Goal: Communication & Community: Participate in discussion

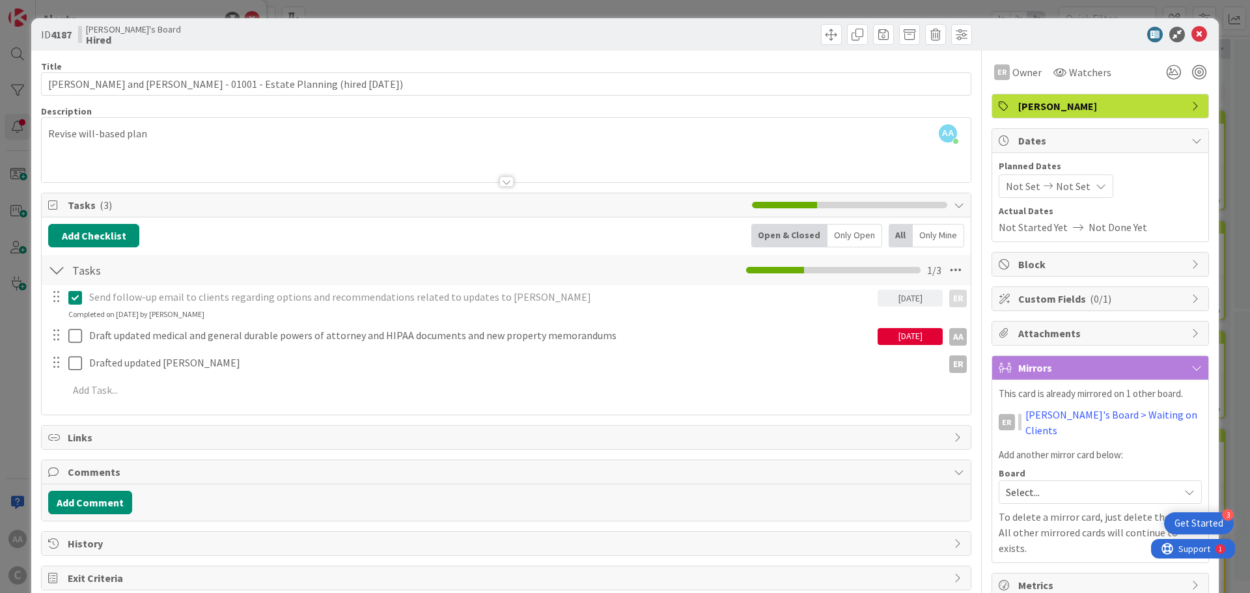
scroll to position [25, 0]
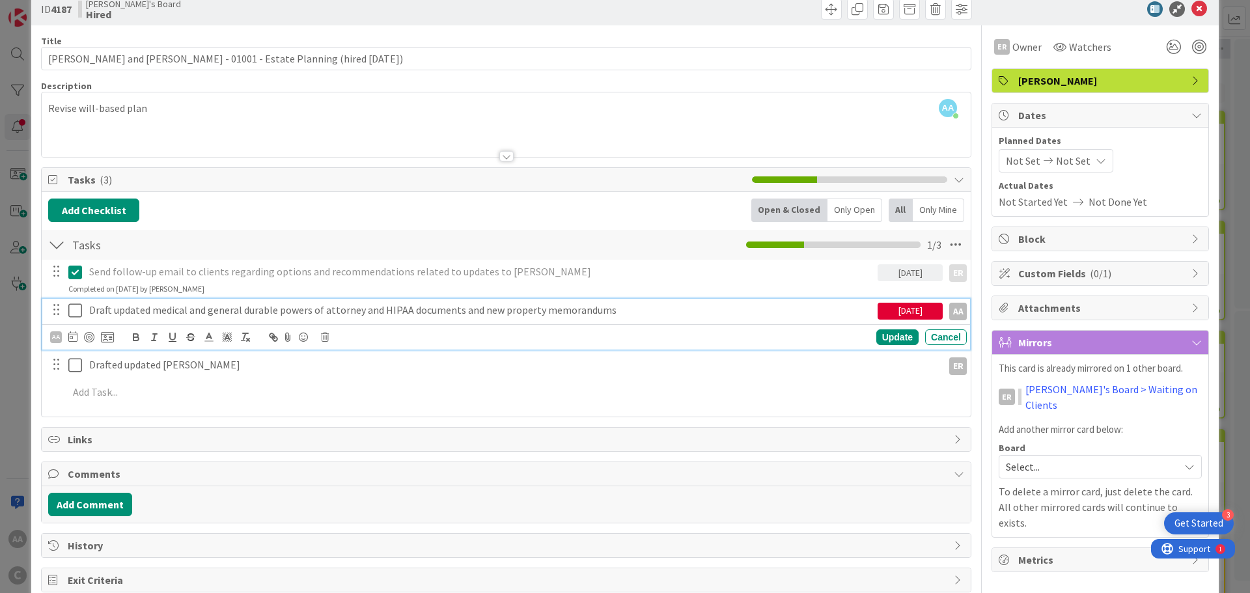
click at [76, 307] on icon at bounding box center [75, 311] width 14 height 16
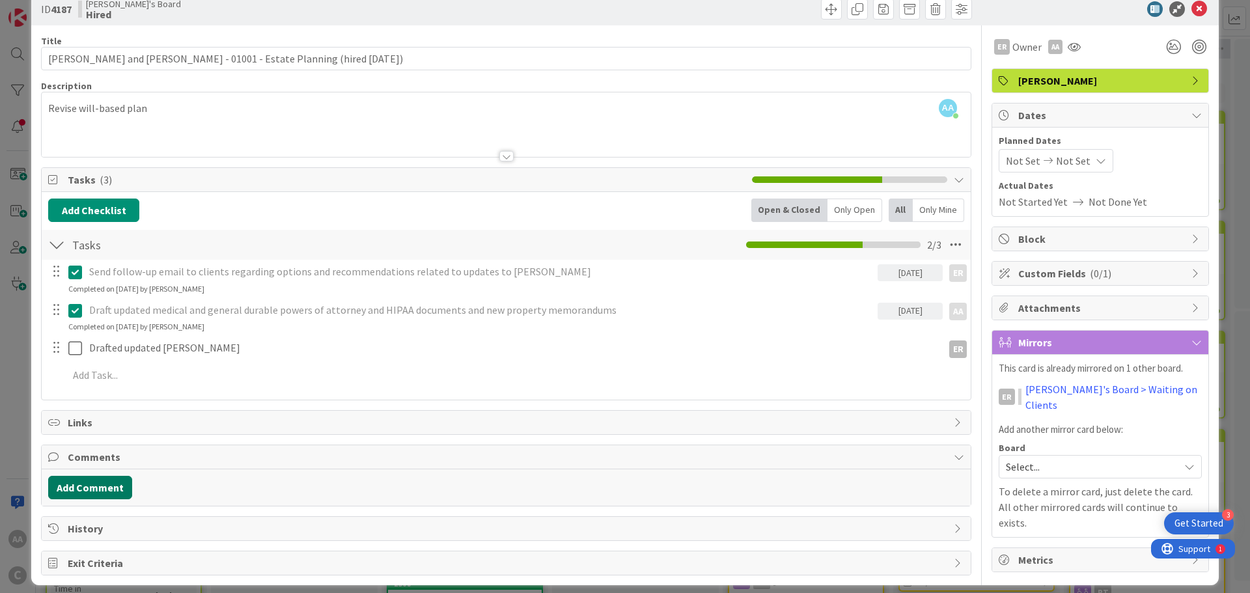
click at [85, 490] on button "Add Comment" at bounding box center [90, 487] width 84 height 23
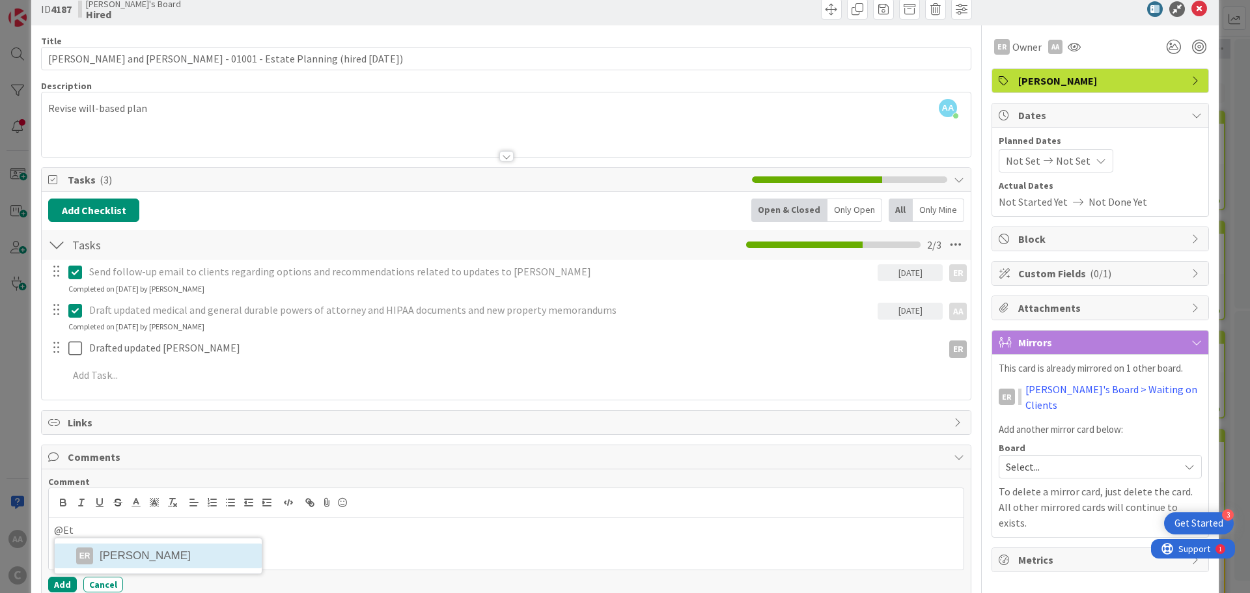
click at [129, 557] on li "ER [PERSON_NAME]" at bounding box center [158, 556] width 207 height 25
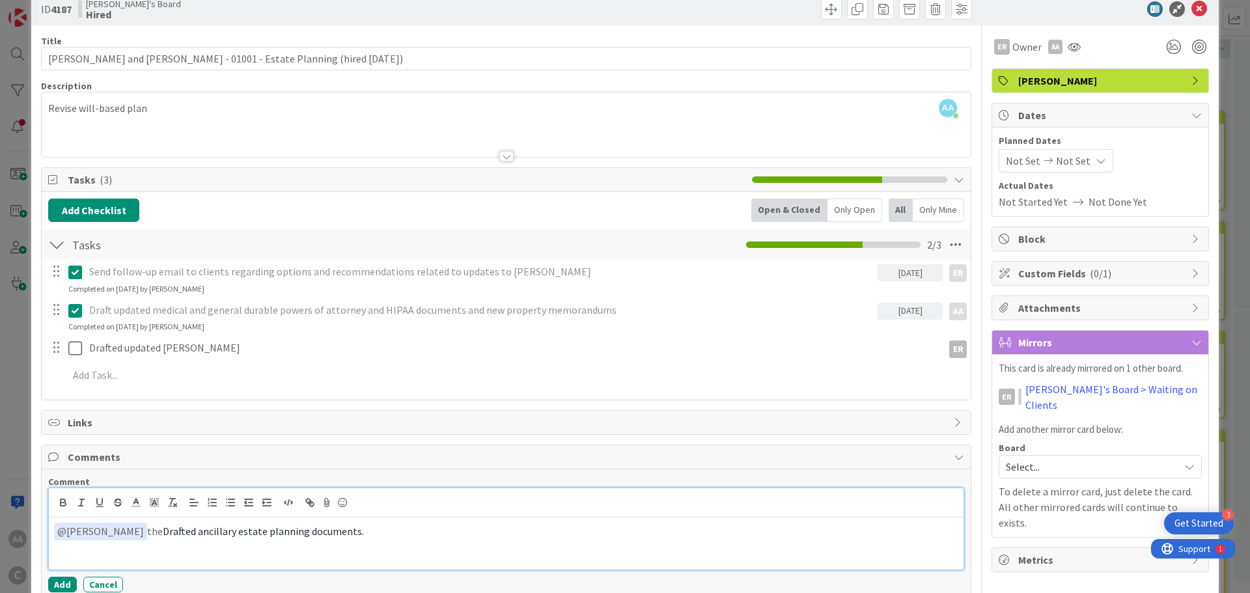
click at [164, 534] on span "Drafted ancillary estate planning documents." at bounding box center [263, 531] width 201 height 13
drag, startPoint x: 254, startPoint y: 533, endPoint x: 183, endPoint y: 533, distance: 71.0
click at [183, 533] on span "ancillary estate planning documents." at bounding box center [246, 531] width 166 height 13
click at [242, 534] on p "﻿ @ [PERSON_NAME] ﻿ the ancillary documents." at bounding box center [506, 532] width 905 height 18
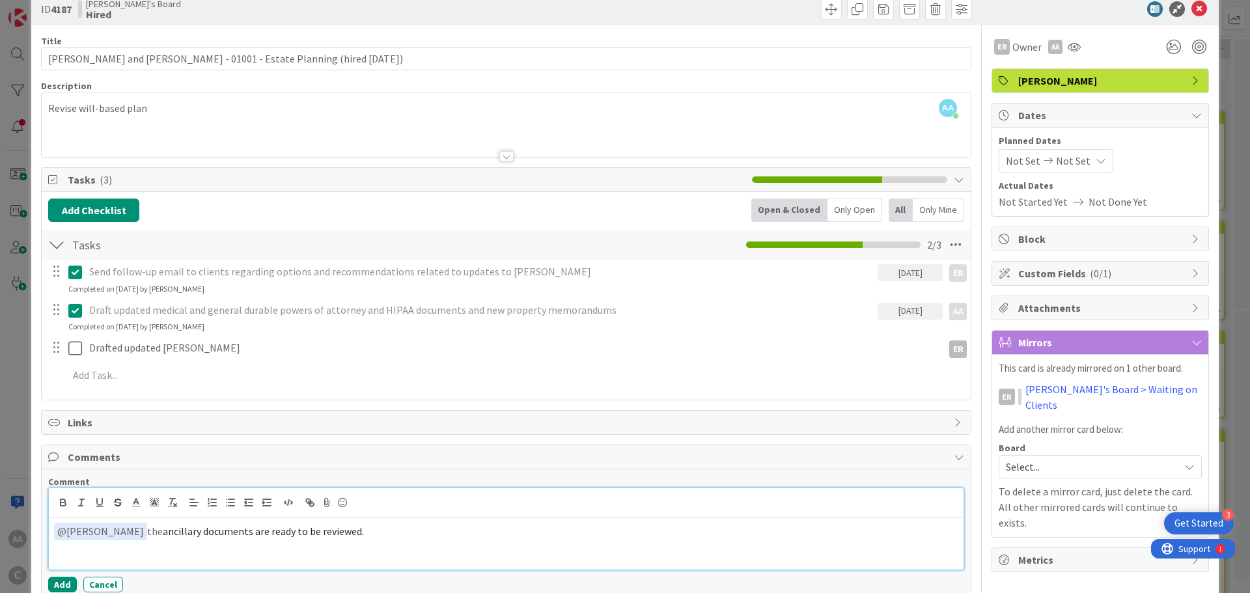
scroll to position [91, 0]
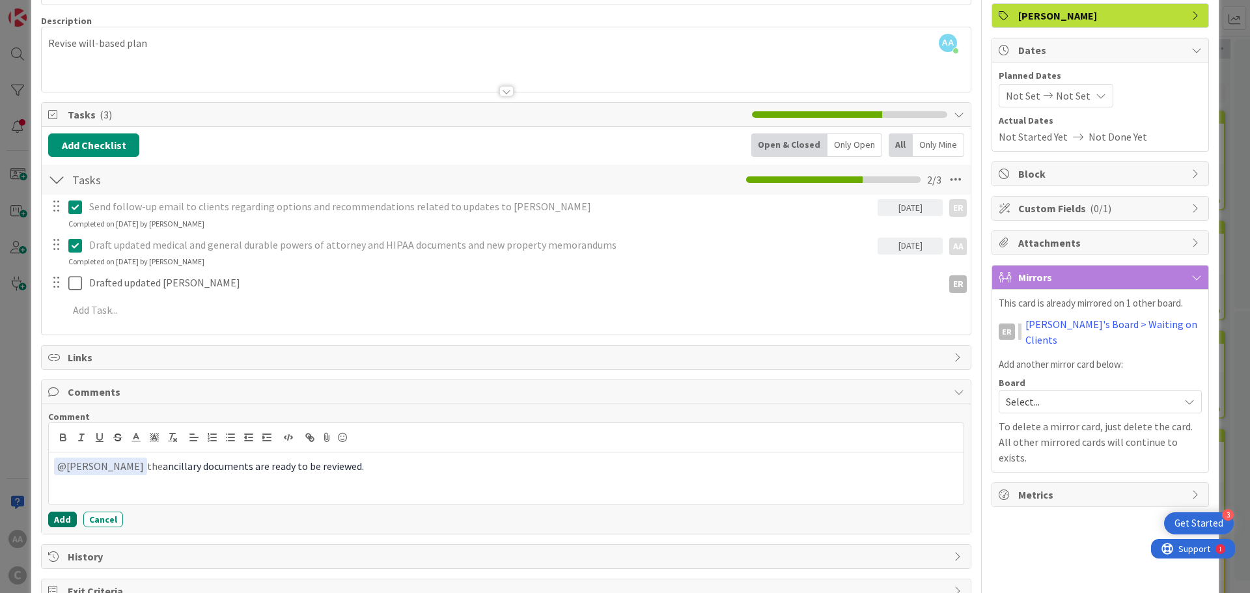
drag, startPoint x: 60, startPoint y: 520, endPoint x: 145, endPoint y: 462, distance: 102.2
click at [147, 459] on div "Comment ﻿ @ [PERSON_NAME] ﻿ the ancillary documents are ready to be reviewed. E…" at bounding box center [506, 469] width 916 height 117
click at [163, 464] on span "ancillary documents are ready to be reviewed." at bounding box center [263, 466] width 201 height 13
click at [68, 516] on button "Add" at bounding box center [62, 520] width 29 height 16
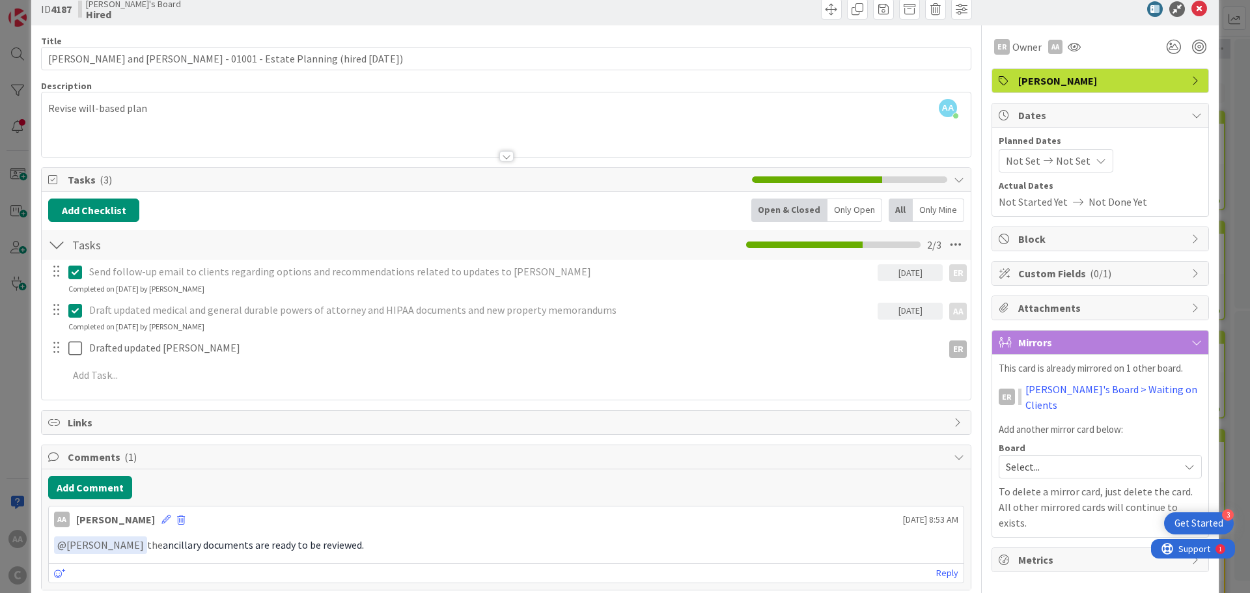
scroll to position [0, 0]
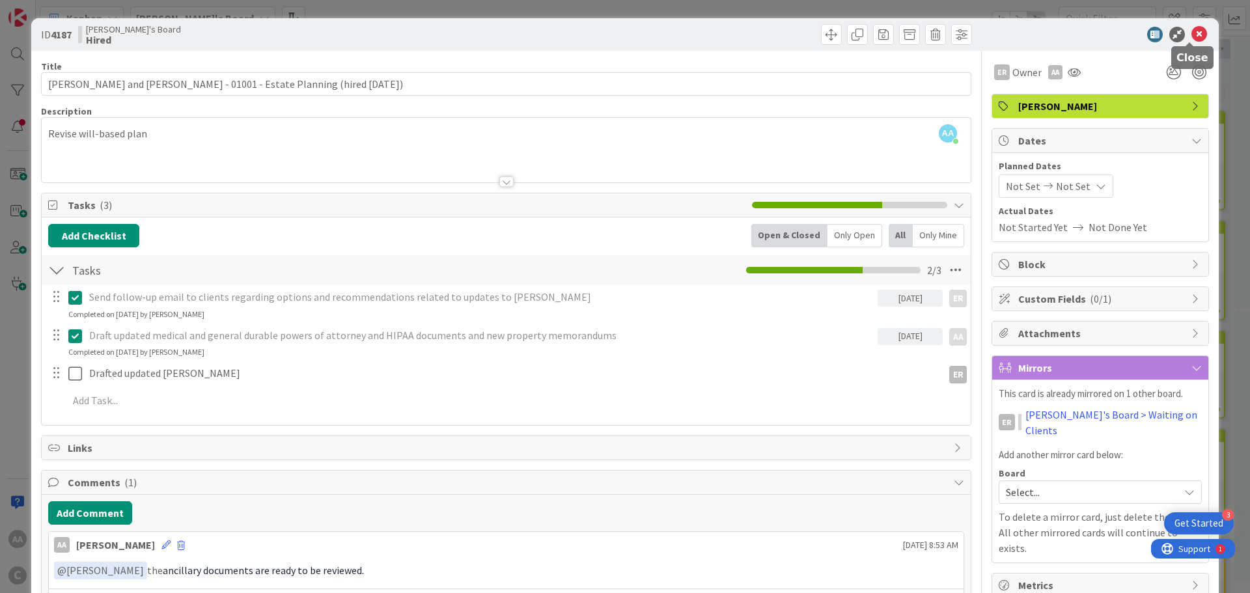
click at [1193, 30] on icon at bounding box center [1200, 35] width 16 height 16
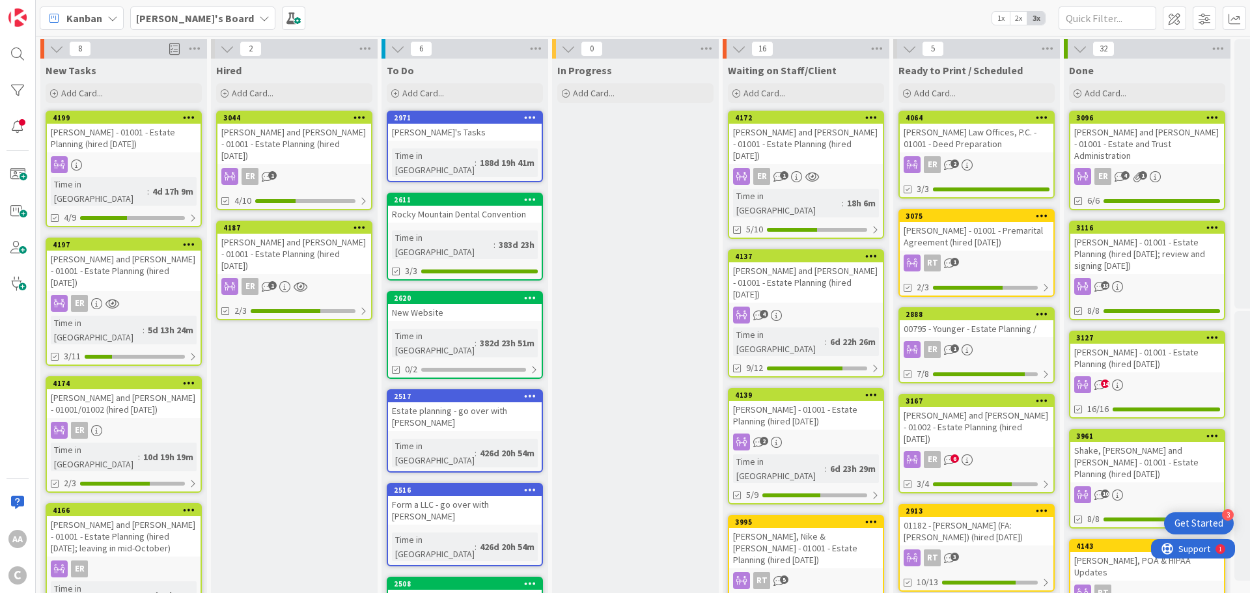
click at [299, 234] on div "[PERSON_NAME] and [PERSON_NAME] - 01001 - Estate Planning (hired [DATE])" at bounding box center [295, 254] width 154 height 40
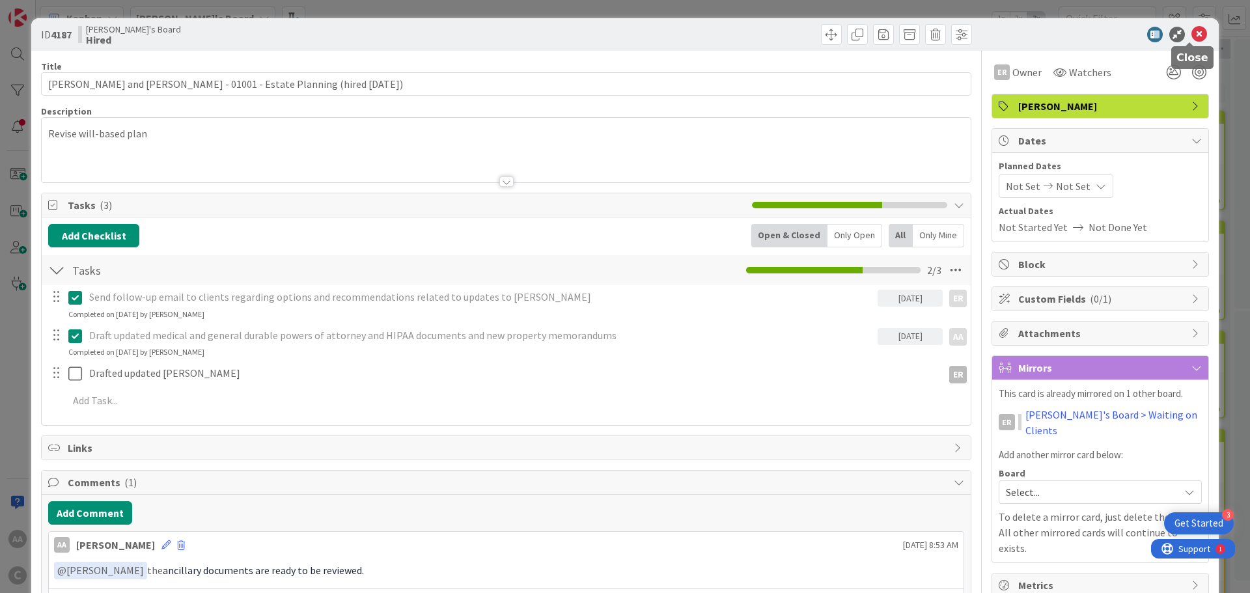
click at [1192, 36] on icon at bounding box center [1200, 35] width 16 height 16
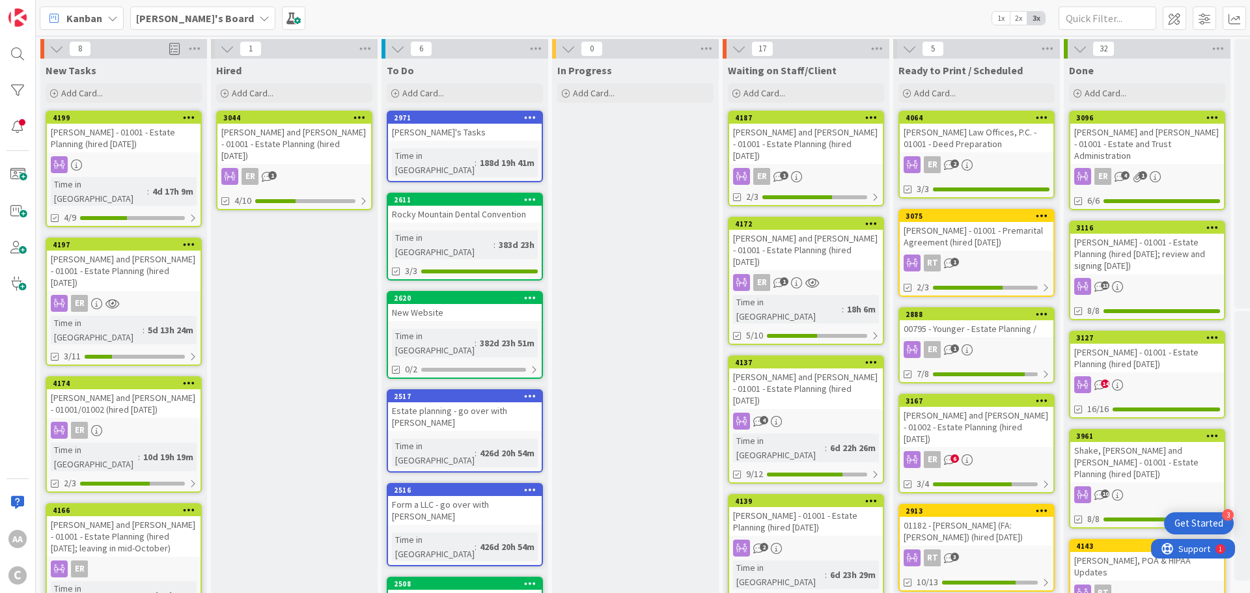
click at [132, 136] on div "[PERSON_NAME] - 01001 - Estate Planning (hired [DATE])" at bounding box center [124, 138] width 154 height 29
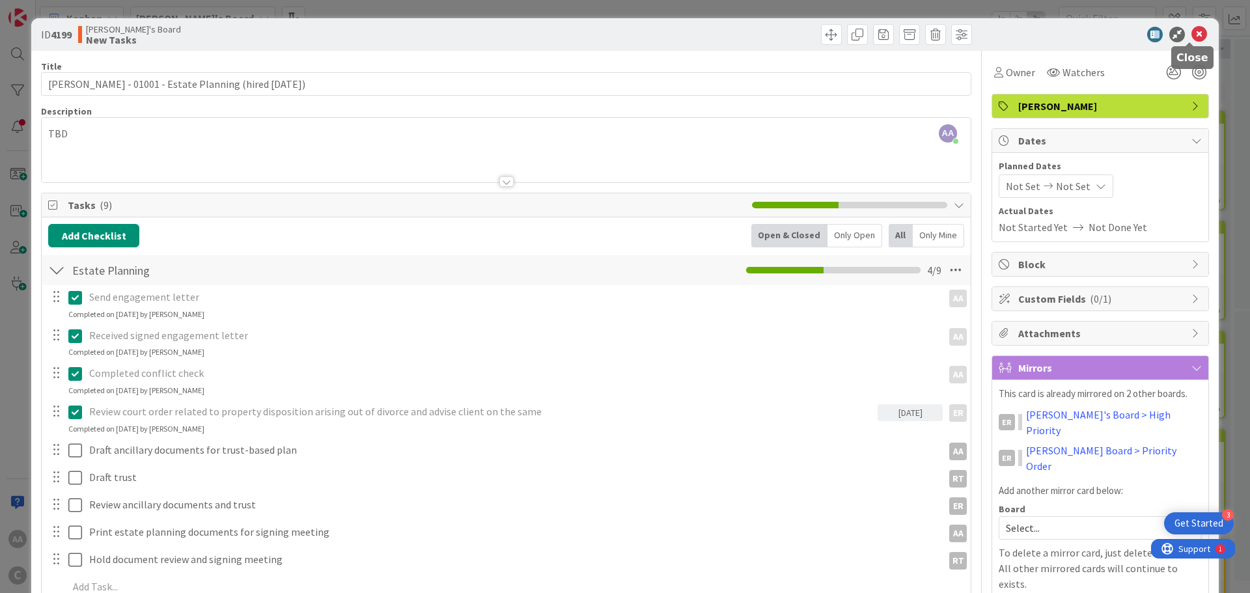
click at [1192, 36] on icon at bounding box center [1200, 35] width 16 height 16
